Goal: Feedback & Contribution: Contribute content

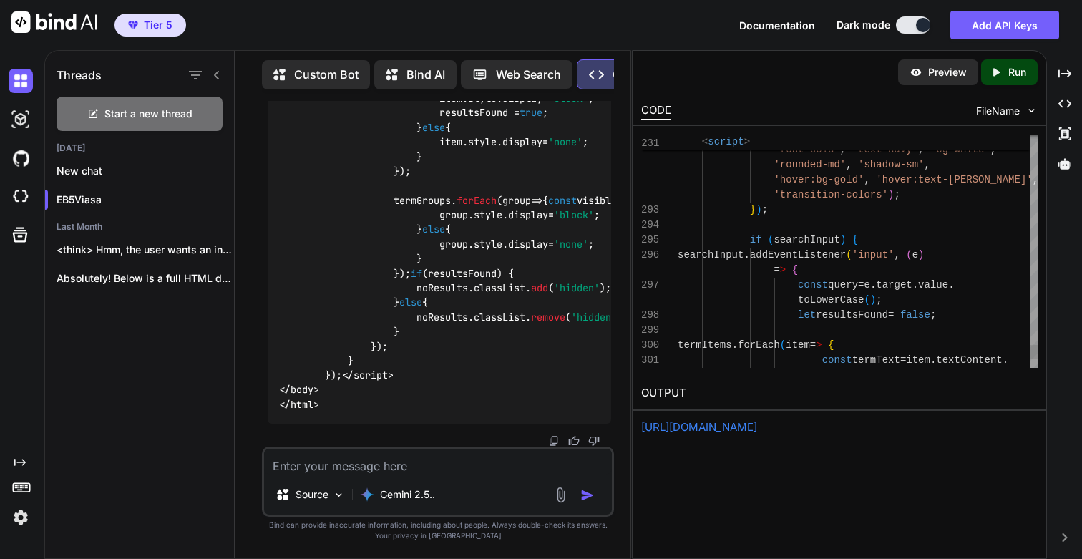
scroll to position [60, 0]
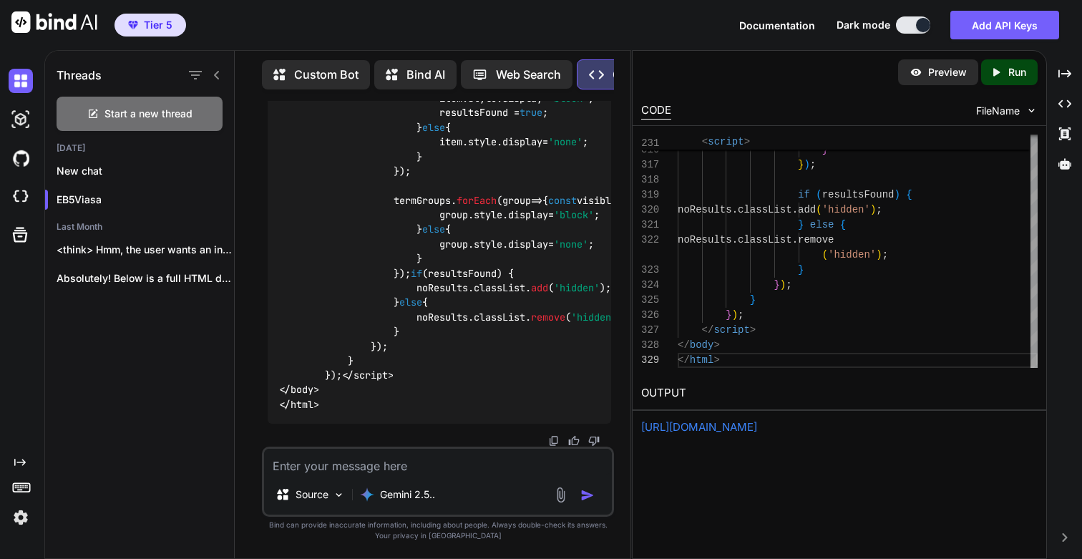
click at [1011, 68] on p "Run" at bounding box center [1017, 72] width 18 height 14
click at [705, 423] on link "[URL][DOMAIN_NAME]" at bounding box center [699, 427] width 116 height 14
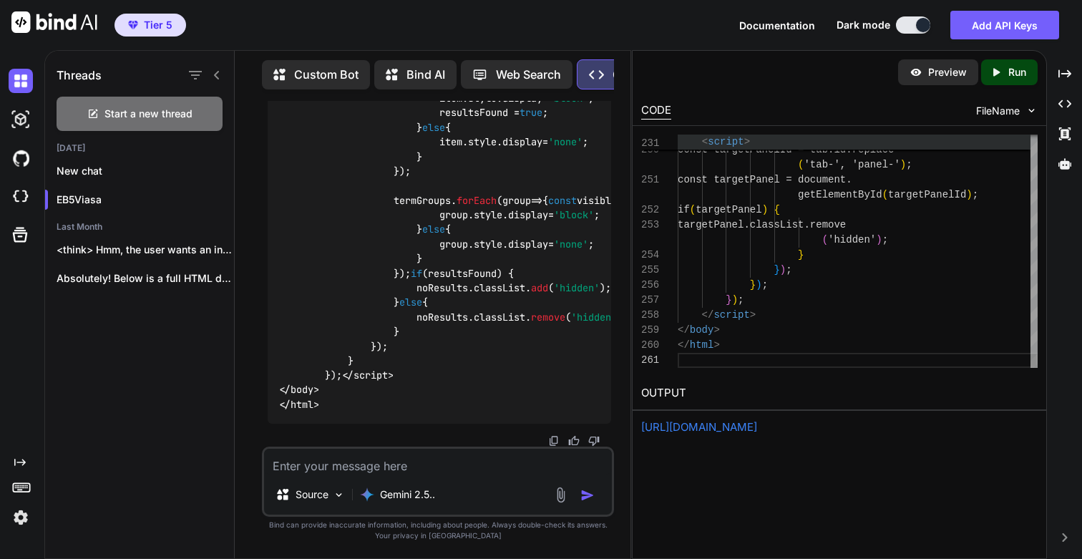
scroll to position [105, 0]
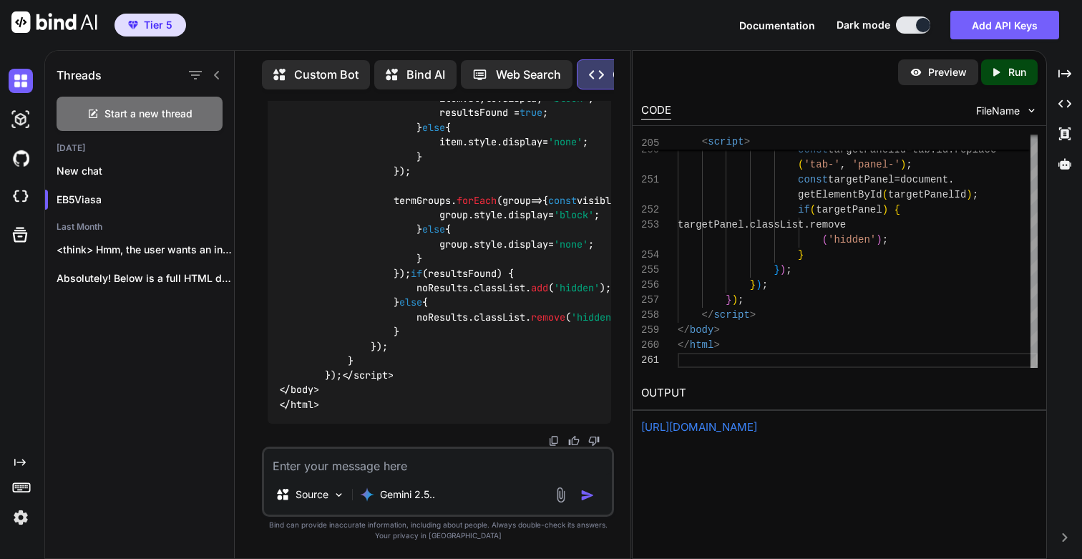
click at [1006, 82] on div "Created with Pixso. Run" at bounding box center [1009, 72] width 57 height 26
click at [713, 421] on link "[URL][DOMAIN_NAME]" at bounding box center [699, 427] width 116 height 14
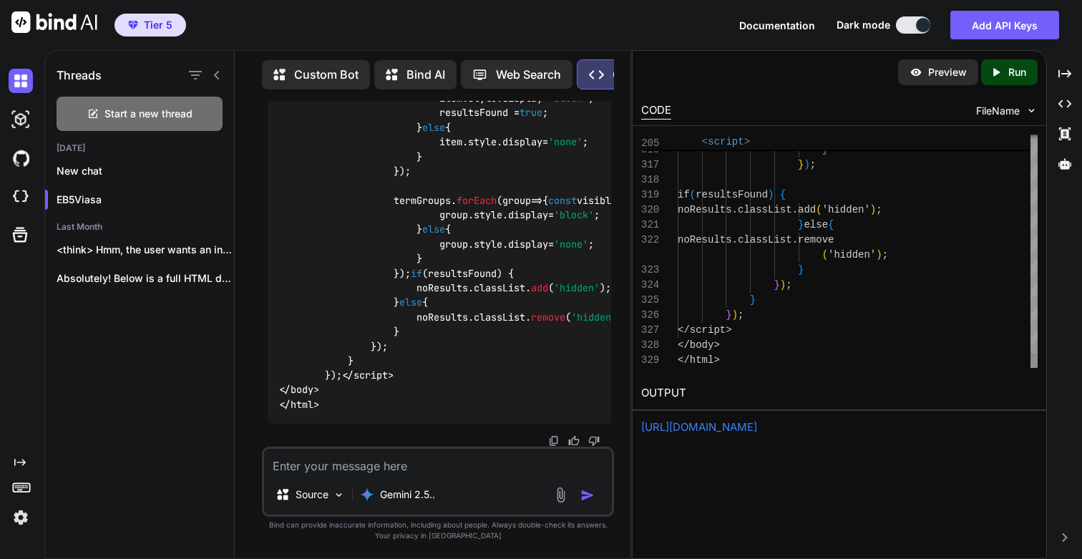
scroll to position [75, 0]
click at [1030, 77] on div "Created with Pixso. Run" at bounding box center [1009, 72] width 57 height 26
click at [709, 429] on link "[URL][DOMAIN_NAME]" at bounding box center [699, 427] width 116 height 14
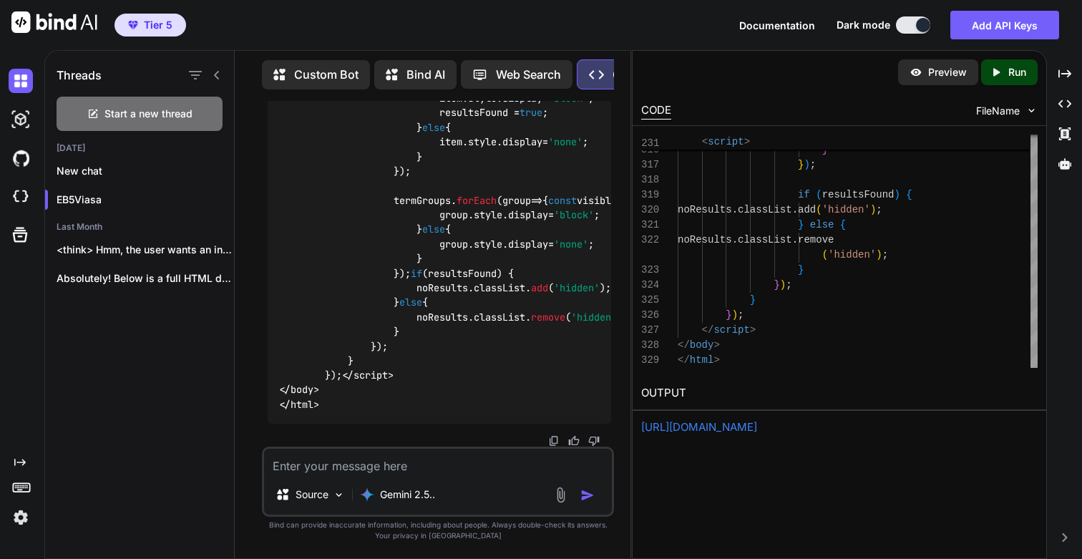
drag, startPoint x: 330, startPoint y: 324, endPoint x: 462, endPoint y: 324, distance: 132.4
copy code "eb5-glossary-enhanced"
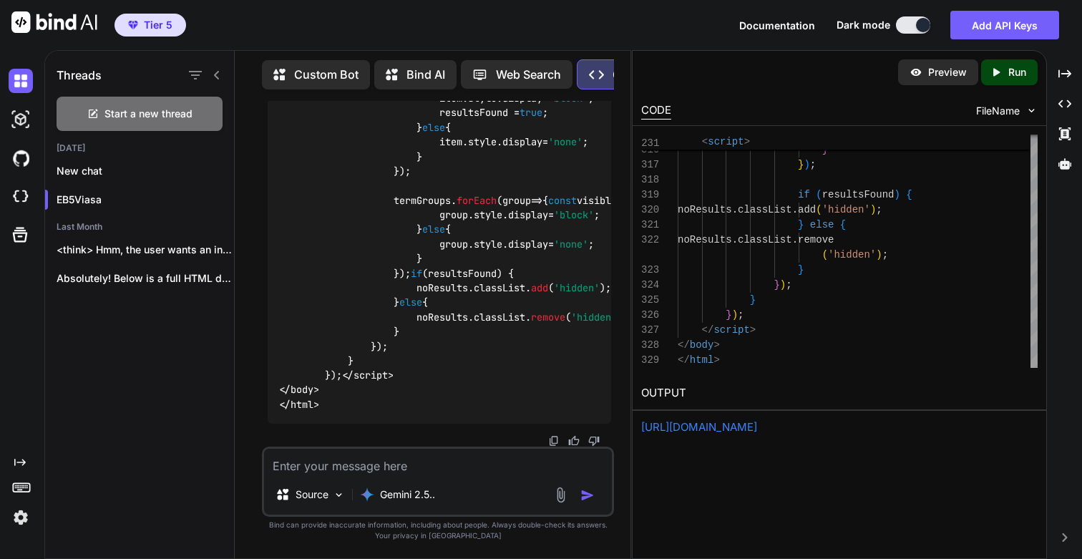
scroll to position [298108, 0]
click at [376, 467] on textarea at bounding box center [438, 462] width 348 height 26
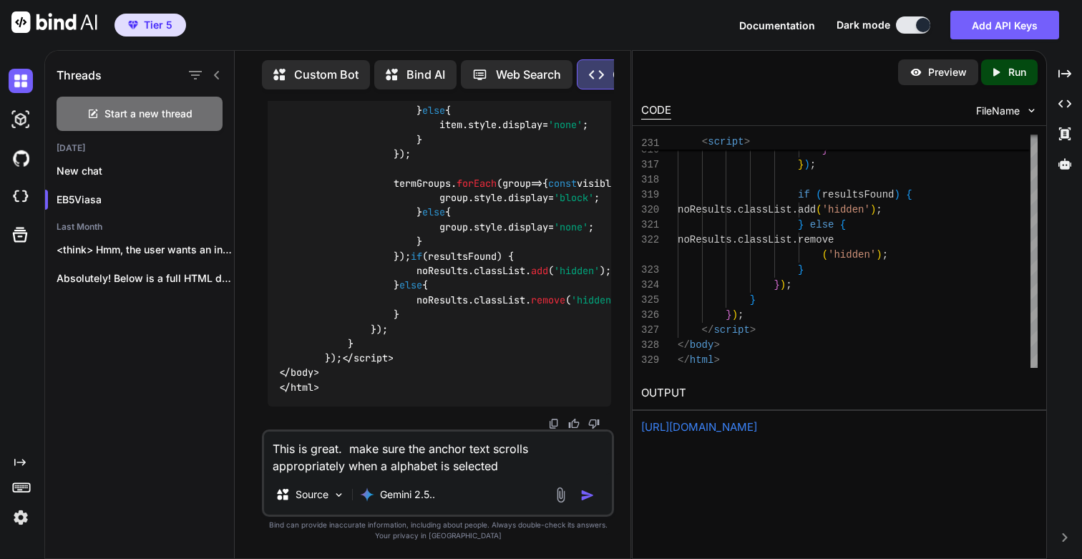
type textarea "This is great. make sure the anchor text scrolls appropriately when a alphabet …"
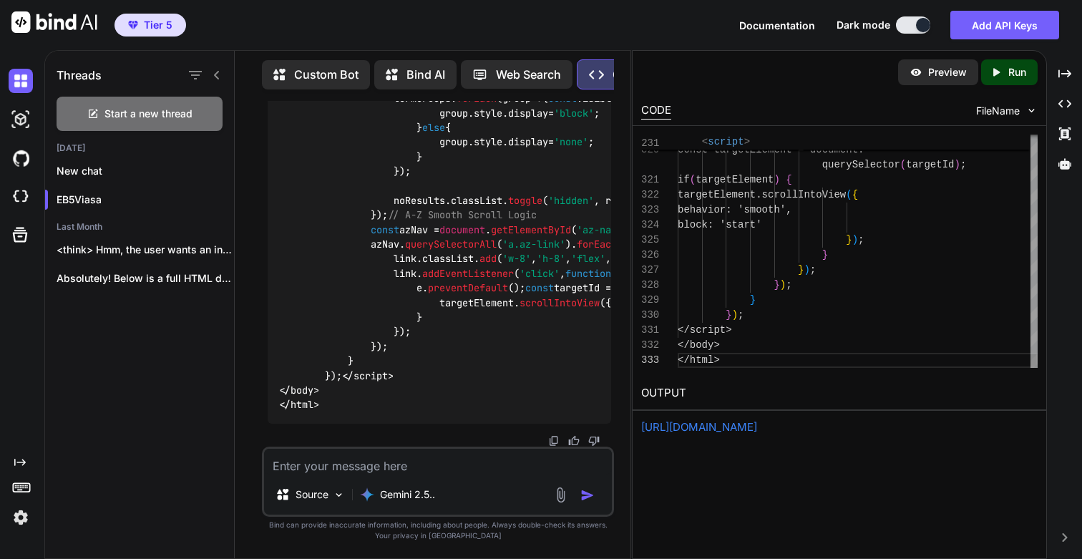
scroll to position [15, 0]
click at [1004, 69] on icon "Created with Pixso." at bounding box center [999, 72] width 19 height 13
click at [693, 424] on link "[URL][DOMAIN_NAME]" at bounding box center [699, 427] width 116 height 14
click at [328, 463] on textarea at bounding box center [438, 462] width 348 height 26
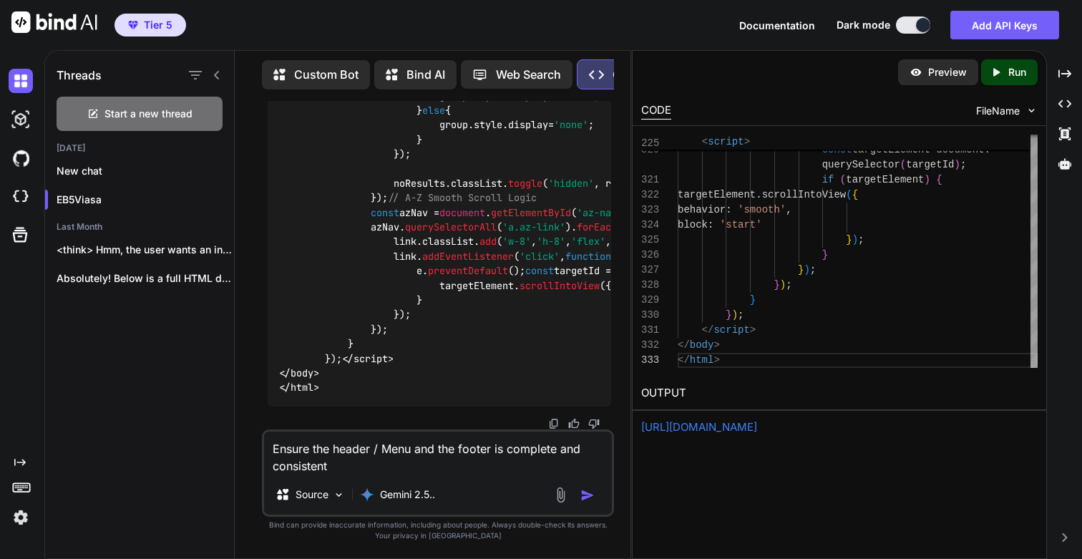
type textarea "Ensure the header / Menu and the footer is complete and consistent"
click at [585, 492] on img "button" at bounding box center [587, 495] width 14 height 14
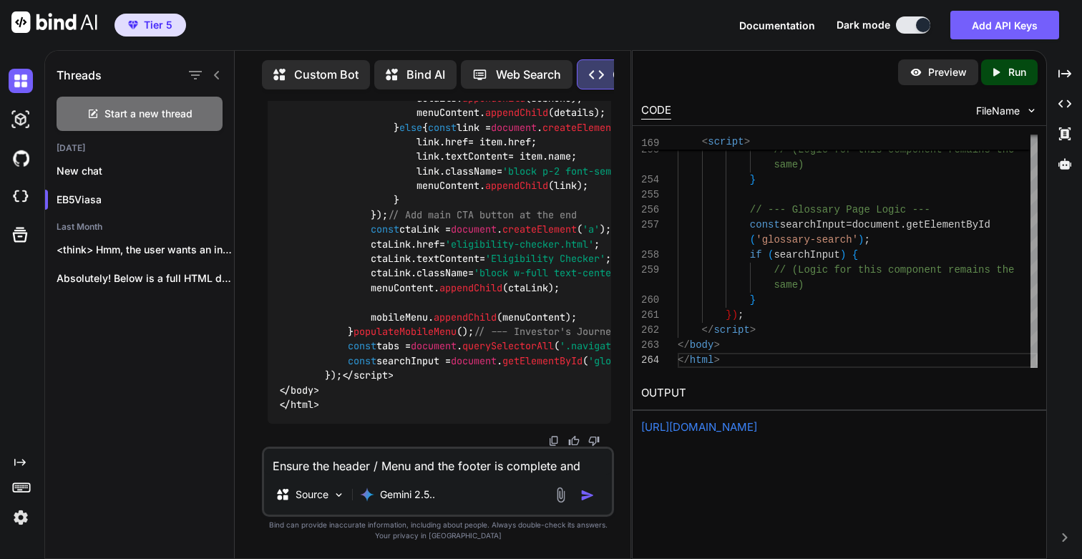
scroll to position [308062, 0]
click at [1028, 82] on div "Created with Pixso. Run" at bounding box center [1009, 72] width 57 height 26
click at [712, 428] on link "[URL][DOMAIN_NAME]" at bounding box center [699, 427] width 116 height 14
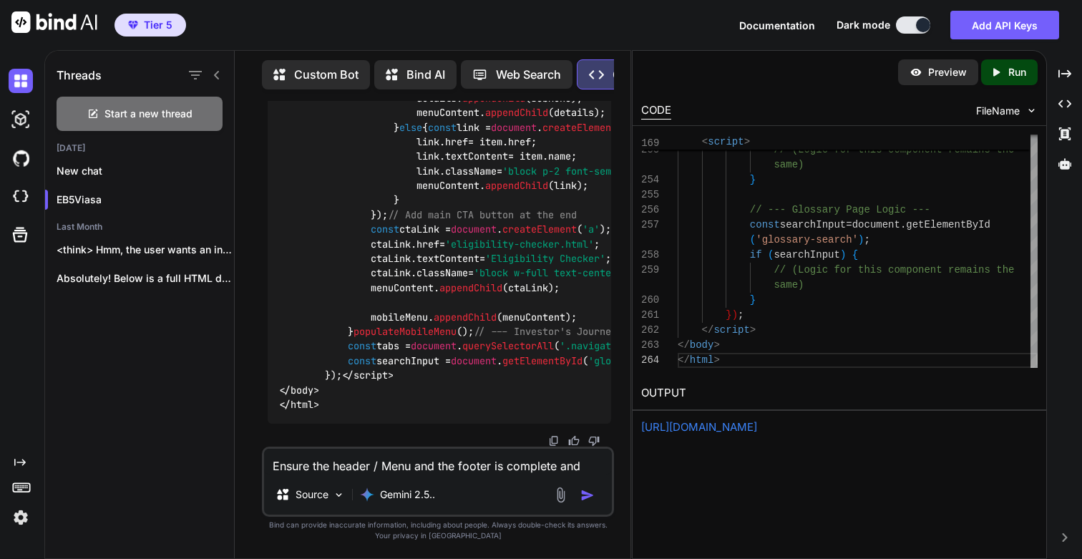
click at [757, 423] on link "[URL][DOMAIN_NAME]" at bounding box center [699, 427] width 116 height 14
